Goal: Task Accomplishment & Management: Use online tool/utility

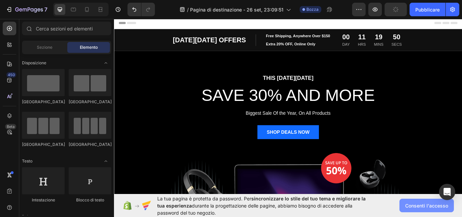
click at [434, 204] on font "Consenti l'accesso" at bounding box center [426, 205] width 43 height 6
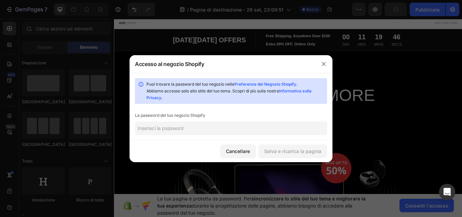
click at [290, 125] on input "text" at bounding box center [231, 128] width 192 height 14
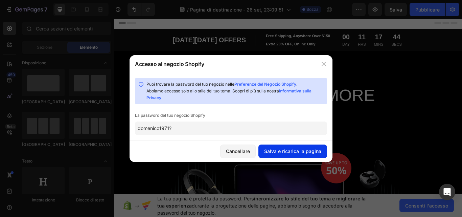
click at [272, 147] on button "Salva e ricarica la pagina" at bounding box center [292, 151] width 69 height 14
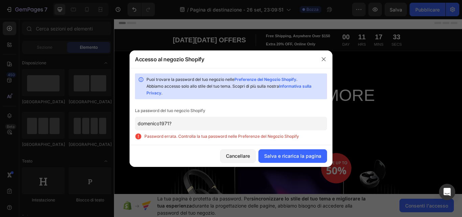
click at [141, 124] on input "domenico1971?" at bounding box center [231, 124] width 192 height 14
click at [140, 122] on input "domenico1971?" at bounding box center [231, 124] width 192 height 14
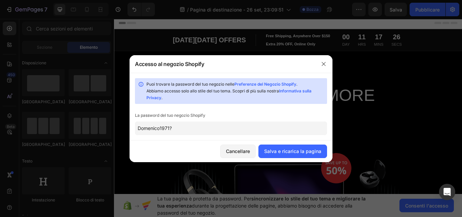
type input "Domenico1971?"
click at [319, 150] on font "Salva e ricarica la pagina" at bounding box center [292, 151] width 57 height 6
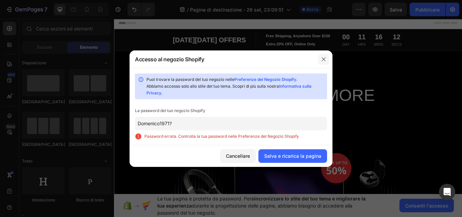
click at [322, 56] on icon "button" at bounding box center [323, 58] width 5 height 5
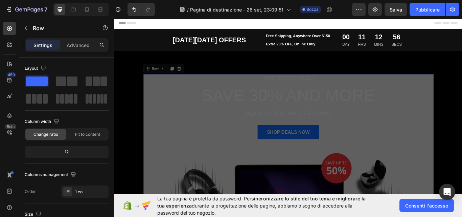
drag, startPoint x: 347, startPoint y: 140, endPoint x: 305, endPoint y: 145, distance: 42.1
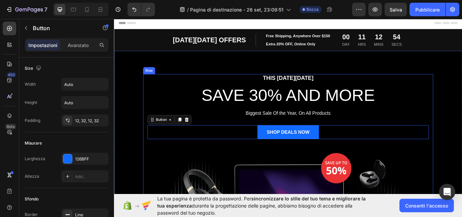
drag, startPoint x: 274, startPoint y: 148, endPoint x: 271, endPoint y: 166, distance: 18.0
click at [276, 166] on div "SHOP DEALS NOW Button 0" at bounding box center [317, 159] width 328 height 32
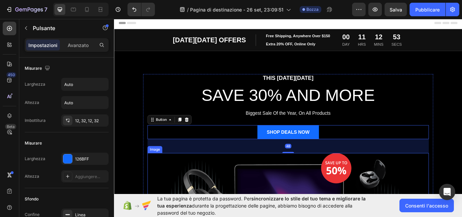
drag, startPoint x: 246, startPoint y: 174, endPoint x: 265, endPoint y: 180, distance: 19.9
click at [265, 180] on div "THIS [DATE][DATE] Text block SAVE 30% AND MORE Heading Biggest Sale Of the Year…" at bounding box center [317, 199] width 328 height 233
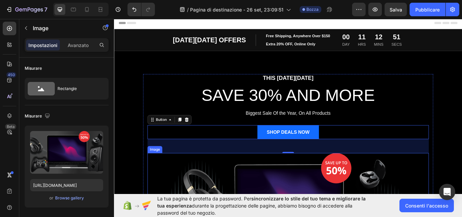
drag, startPoint x: 310, startPoint y: 177, endPoint x: 316, endPoint y: 167, distance: 11.4
click at [316, 167] on div "THIS [DATE][DATE] Text block SAVE 30% AND MORE Heading Biggest Sale Of the Year…" at bounding box center [317, 199] width 328 height 233
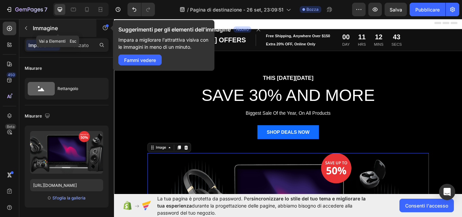
click at [24, 27] on icon "button" at bounding box center [25, 27] width 5 height 5
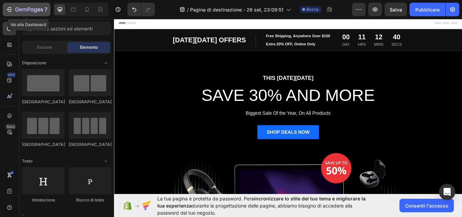
click at [10, 8] on icon "button" at bounding box center [9, 9] width 7 height 7
